Goal: Transaction & Acquisition: Obtain resource

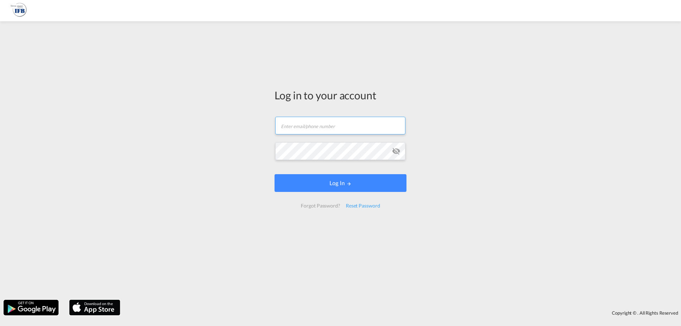
type input "[PERSON_NAME][EMAIL_ADDRESS][DOMAIN_NAME]"
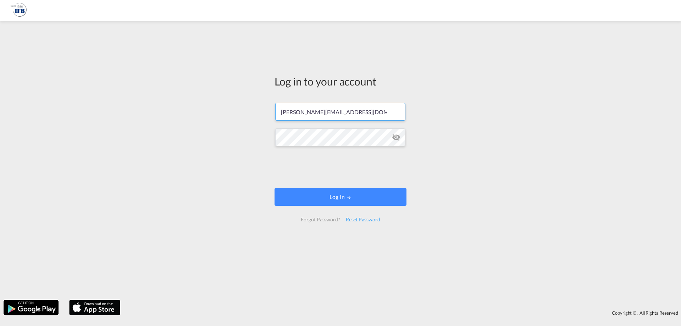
click at [327, 183] on form "[PERSON_NAME][EMAIL_ADDRESS][DOMAIN_NAME] Password field is required Log In For…" at bounding box center [341, 162] width 132 height 133
click at [323, 199] on button "Log In" at bounding box center [341, 197] width 132 height 18
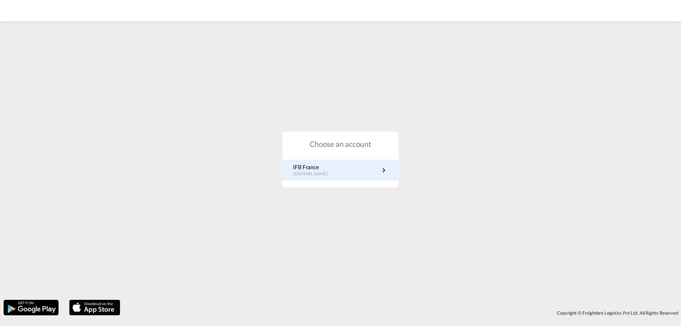
click at [316, 176] on p "[DOMAIN_NAME]" at bounding box center [314, 174] width 42 height 6
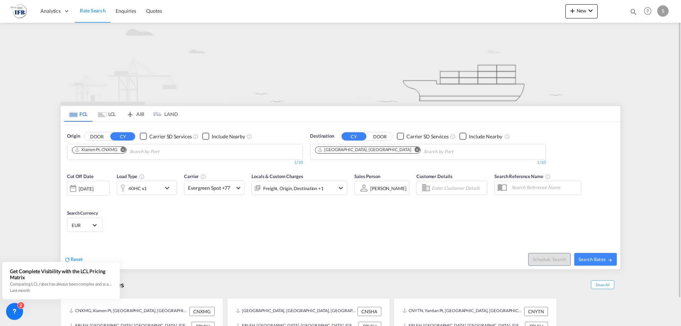
click at [124, 151] on md-icon "Remove" at bounding box center [123, 149] width 5 height 5
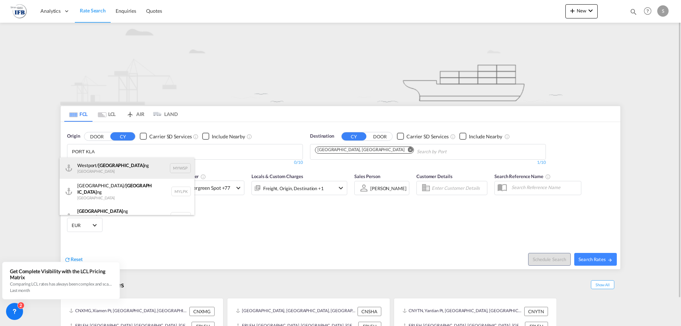
type input "PORT KLA"
click at [117, 166] on div "Westport/ Port Kla ng Malaysia MYWSP" at bounding box center [127, 167] width 135 height 21
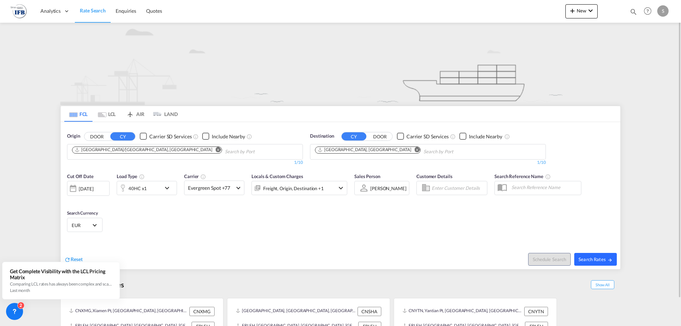
click at [594, 260] on span "Search Rates" at bounding box center [596, 259] width 34 height 6
type input "MYWSP to FRLEH / 15 Sep 2025"
